Goal: Obtain resource: Download file/media

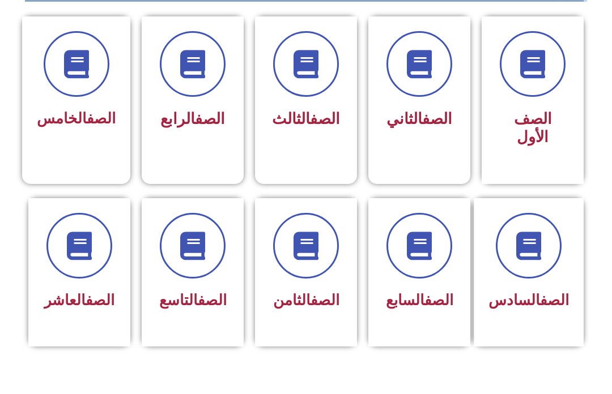
scroll to position [302, 0]
click at [338, 242] on span at bounding box center [306, 246] width 66 height 66
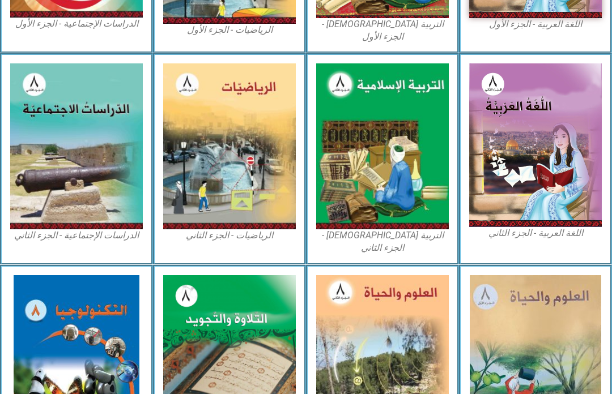
scroll to position [477, 0]
click at [419, 158] on img at bounding box center [382, 146] width 133 height 166
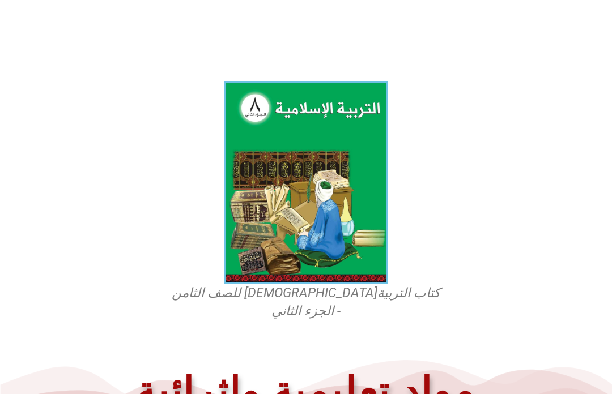
scroll to position [254, 0]
click at [366, 215] on img at bounding box center [305, 182] width 163 height 203
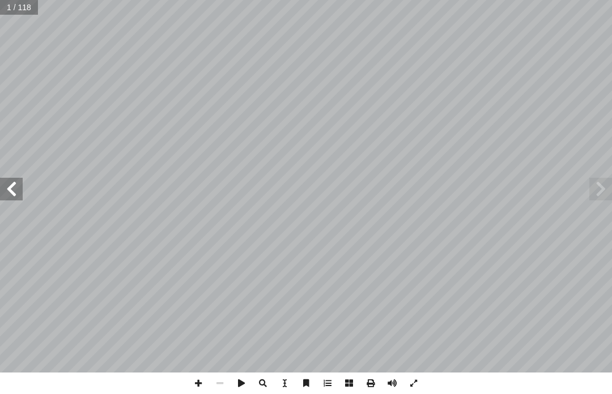
click at [17, 199] on span at bounding box center [11, 189] width 23 height 23
click at [20, 179] on span at bounding box center [11, 189] width 23 height 23
click at [15, 187] on span at bounding box center [11, 189] width 23 height 23
click at [20, 180] on span at bounding box center [11, 189] width 23 height 23
click at [18, 179] on span at bounding box center [11, 189] width 23 height 23
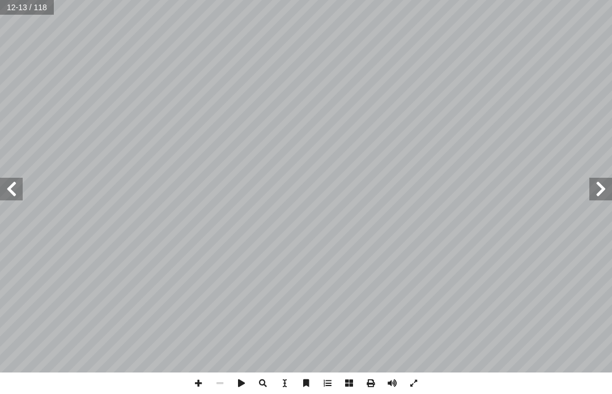
click at [2, 189] on span at bounding box center [11, 189] width 23 height 23
click at [15, 186] on span at bounding box center [11, 189] width 23 height 23
click at [2, 186] on span at bounding box center [11, 189] width 23 height 23
click at [5, 186] on span at bounding box center [11, 189] width 23 height 23
click at [6, 185] on span at bounding box center [11, 189] width 23 height 23
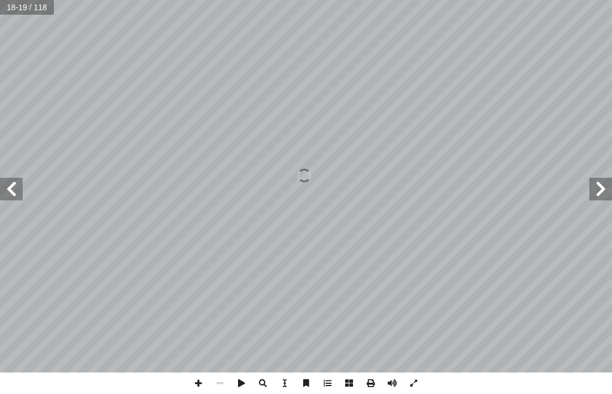
click at [7, 182] on span at bounding box center [11, 189] width 23 height 23
click at [7, 178] on span at bounding box center [11, 189] width 23 height 23
click at [18, 179] on span at bounding box center [11, 189] width 23 height 23
click at [4, 184] on span at bounding box center [11, 189] width 23 height 23
click at [3, 179] on span at bounding box center [11, 189] width 23 height 23
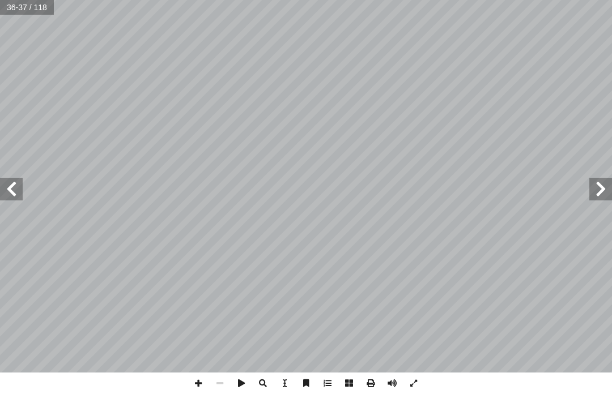
click at [9, 182] on span at bounding box center [11, 189] width 23 height 23
click at [3, 186] on span at bounding box center [11, 189] width 23 height 23
click at [590, 187] on span at bounding box center [600, 189] width 23 height 23
click at [599, 185] on span at bounding box center [600, 189] width 23 height 23
click at [603, 185] on span at bounding box center [600, 189] width 23 height 23
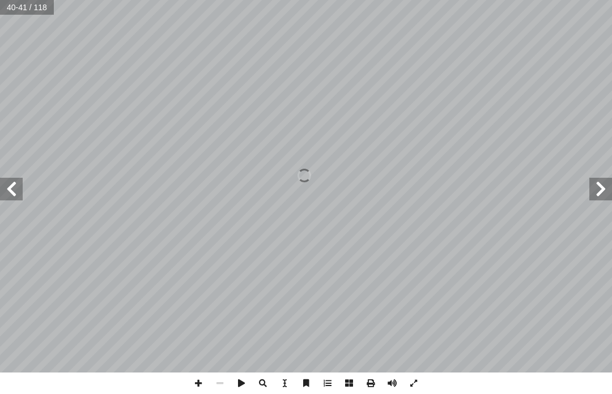
click at [605, 181] on span at bounding box center [600, 189] width 23 height 23
click at [604, 184] on span at bounding box center [600, 189] width 23 height 23
click at [600, 184] on span at bounding box center [600, 189] width 23 height 23
click at [594, 185] on span at bounding box center [600, 189] width 23 height 23
click at [595, 184] on span at bounding box center [600, 189] width 23 height 23
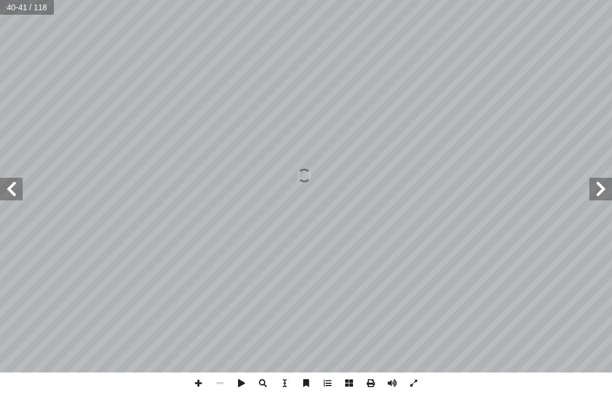
click at [597, 183] on span at bounding box center [600, 189] width 23 height 23
click at [12, 199] on span at bounding box center [11, 189] width 23 height 23
click at [612, 186] on span at bounding box center [600, 189] width 23 height 23
click at [610, 181] on span at bounding box center [600, 189] width 23 height 23
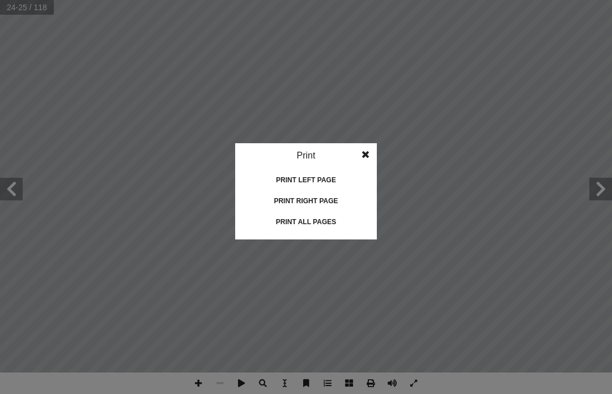
click at [323, 222] on div "Print all pages" at bounding box center [305, 222] width 113 height 18
